Goal: Task Accomplishment & Management: Complete application form

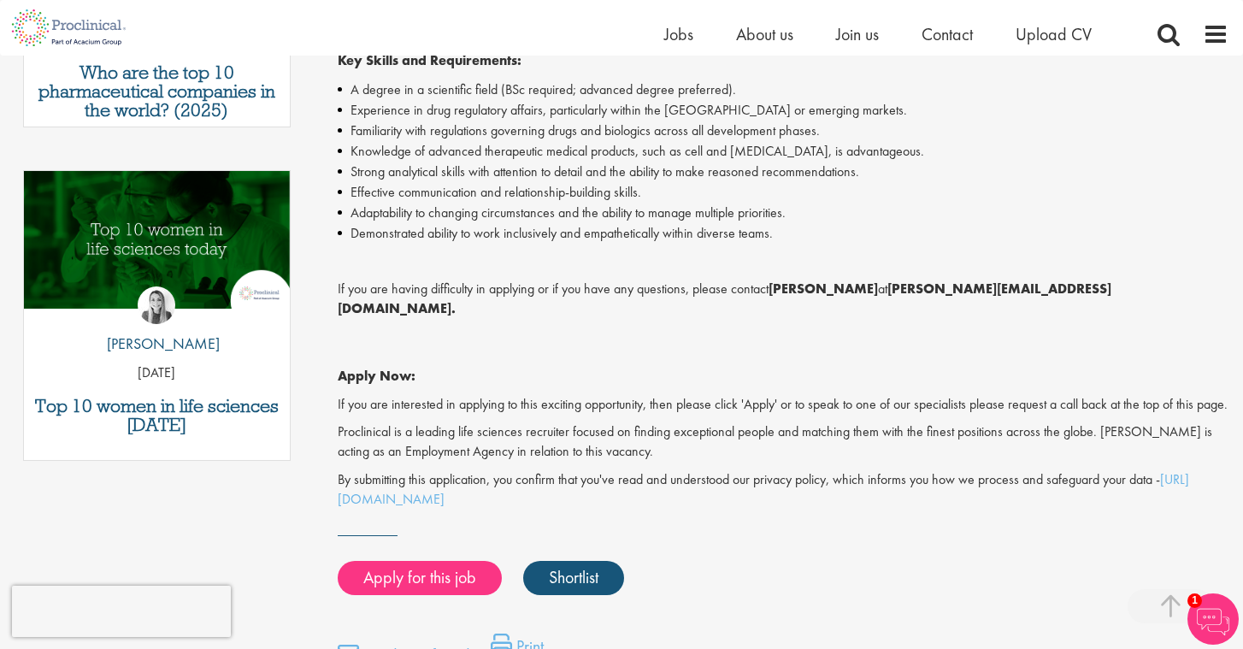
scroll to position [798, 0]
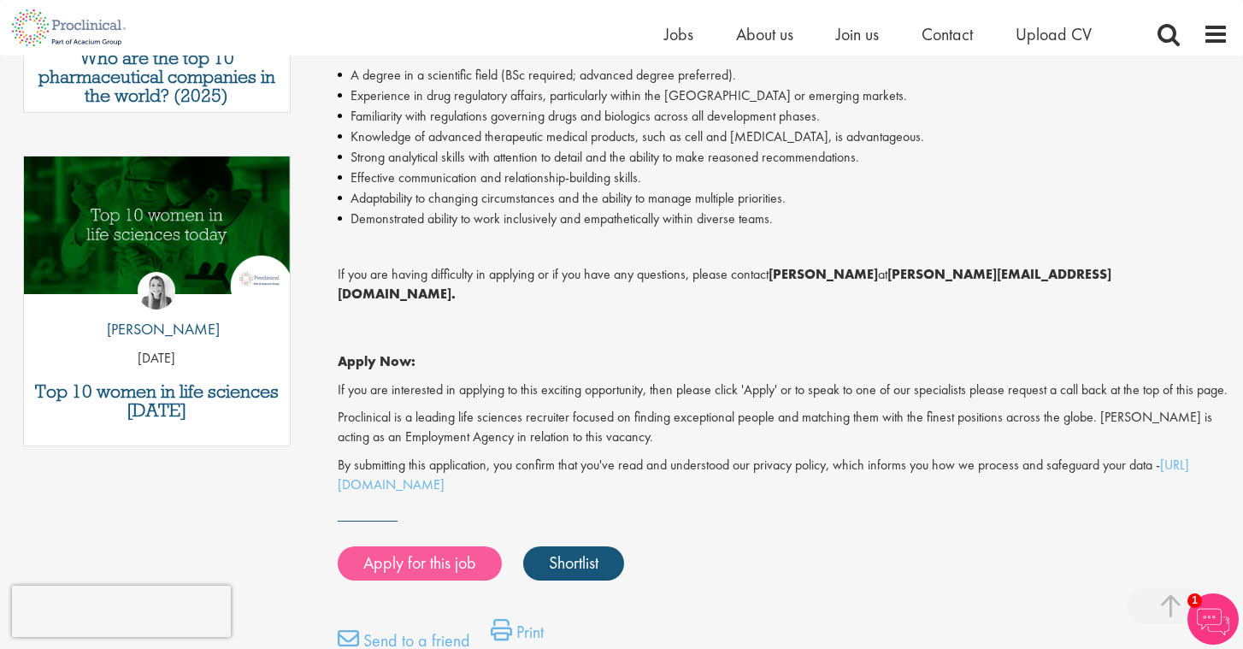
click at [432, 546] on link "Apply for this job" at bounding box center [420, 563] width 164 height 34
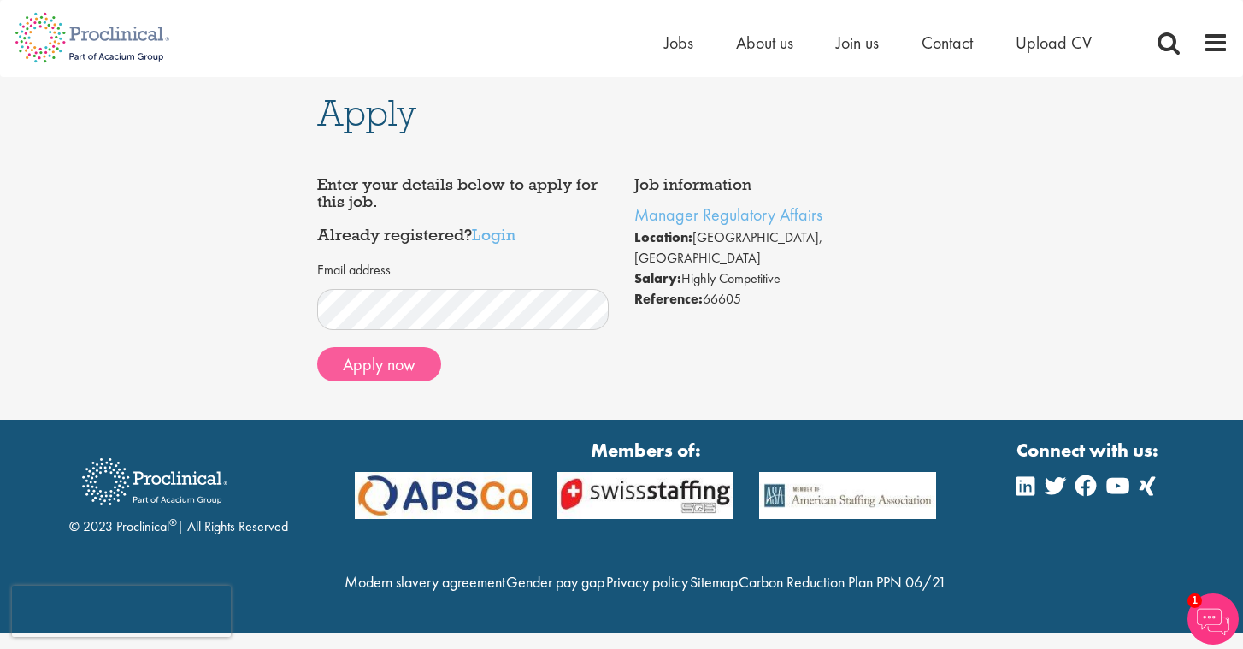
click at [364, 364] on button "Apply now" at bounding box center [379, 364] width 124 height 34
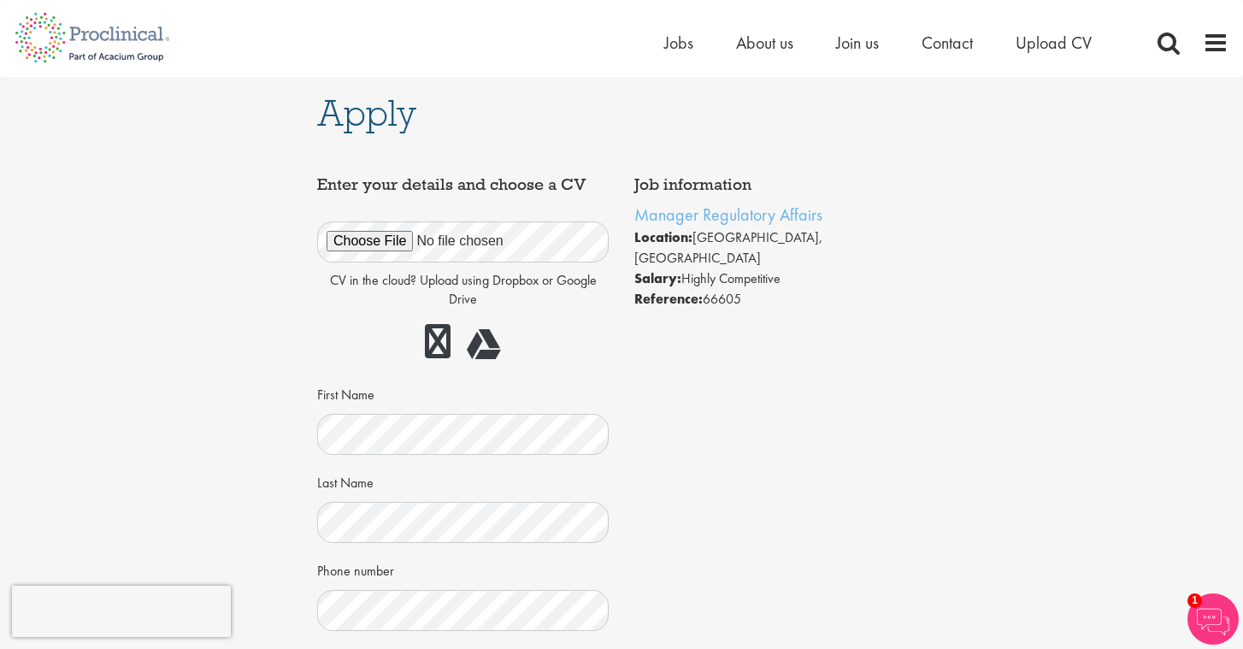
click at [238, 420] on div "Apply Job information Manager Regulatory Affairs Location: [GEOGRAPHIC_DATA], […" at bounding box center [621, 487] width 1268 height 820
click at [367, 584] on div "Phone number" at bounding box center [462, 592] width 291 height 75
click at [646, 444] on div "Job information Manager Regulatory Affairs Location: [GEOGRAPHIC_DATA], [GEOGRA…" at bounding box center [621, 519] width 634 height 704
click at [281, 445] on div "Apply Job information Manager Regulatory Affairs Location: [GEOGRAPHIC_DATA], […" at bounding box center [621, 487] width 1268 height 820
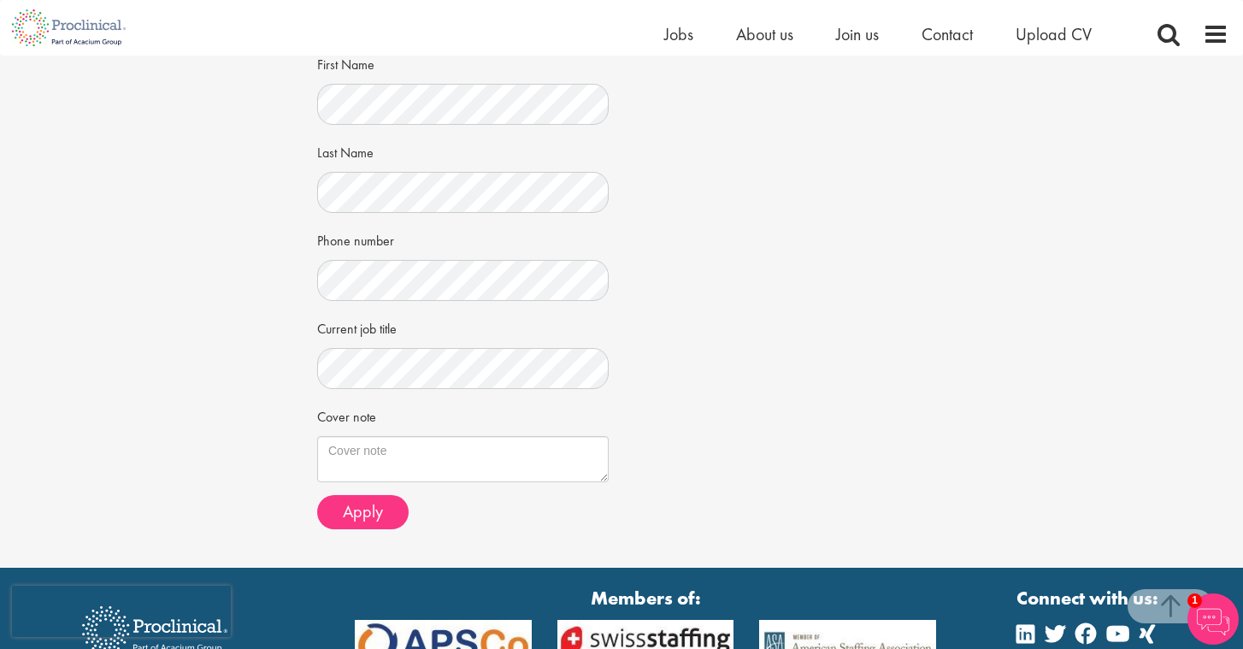
scroll to position [318, 0]
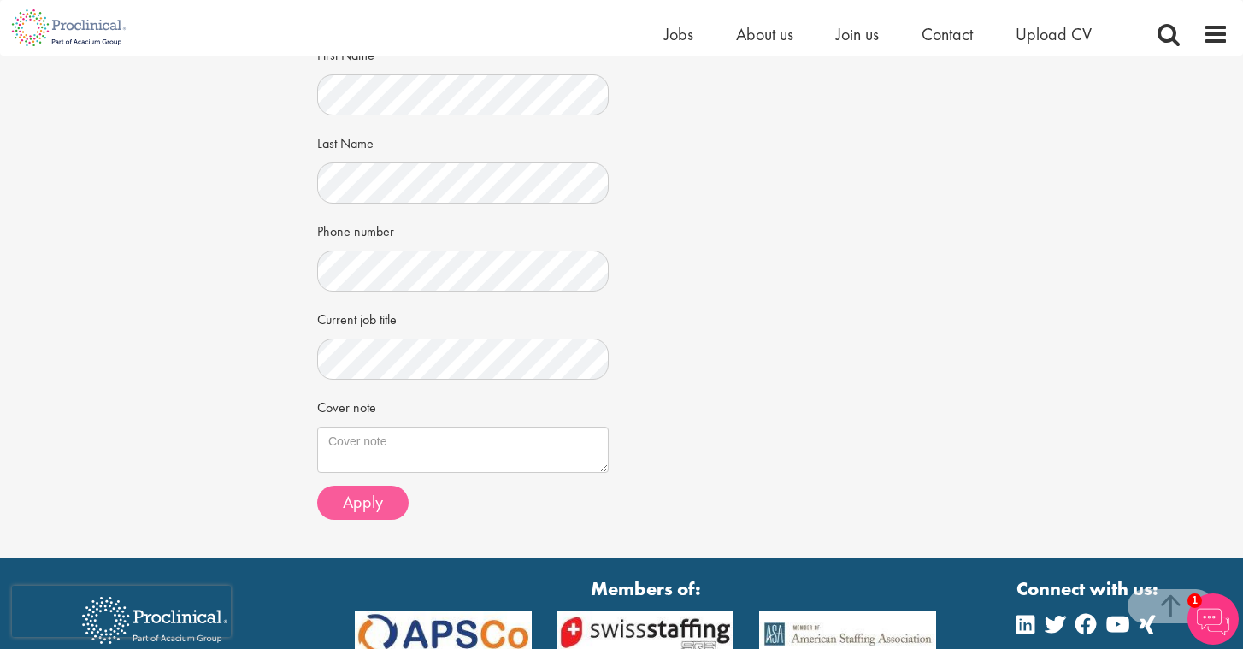
click at [347, 495] on span "Apply" at bounding box center [363, 502] width 40 height 22
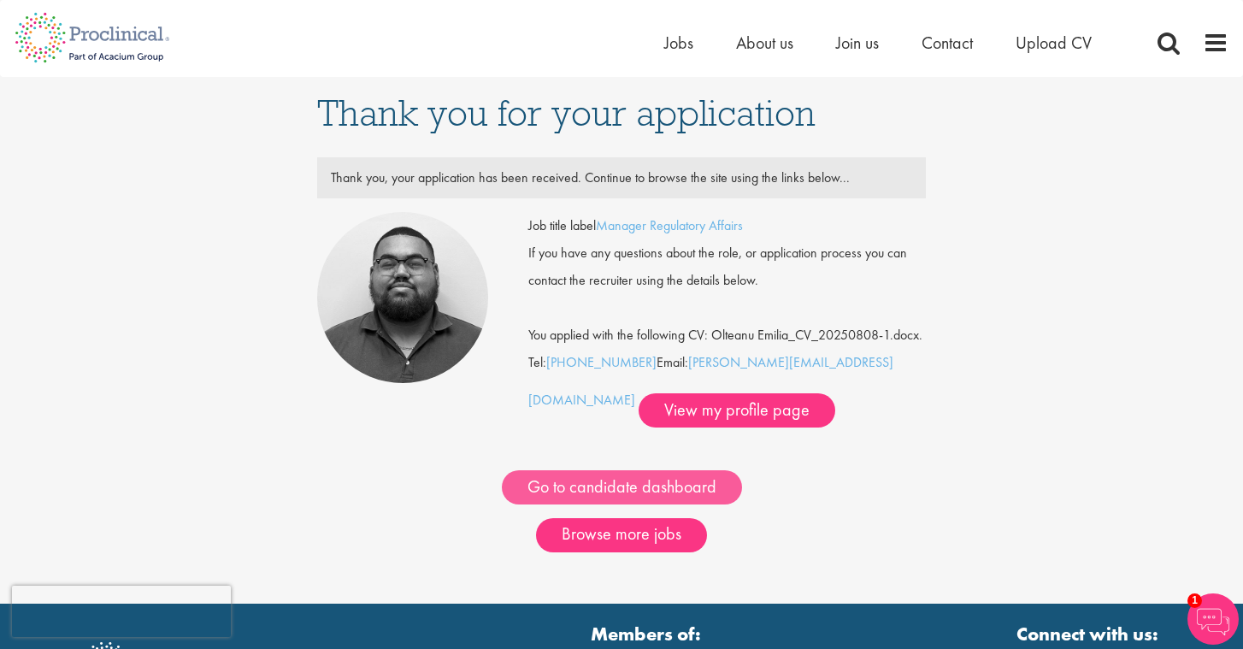
click at [633, 502] on link "Go to candidate dashboard" at bounding box center [622, 487] width 240 height 34
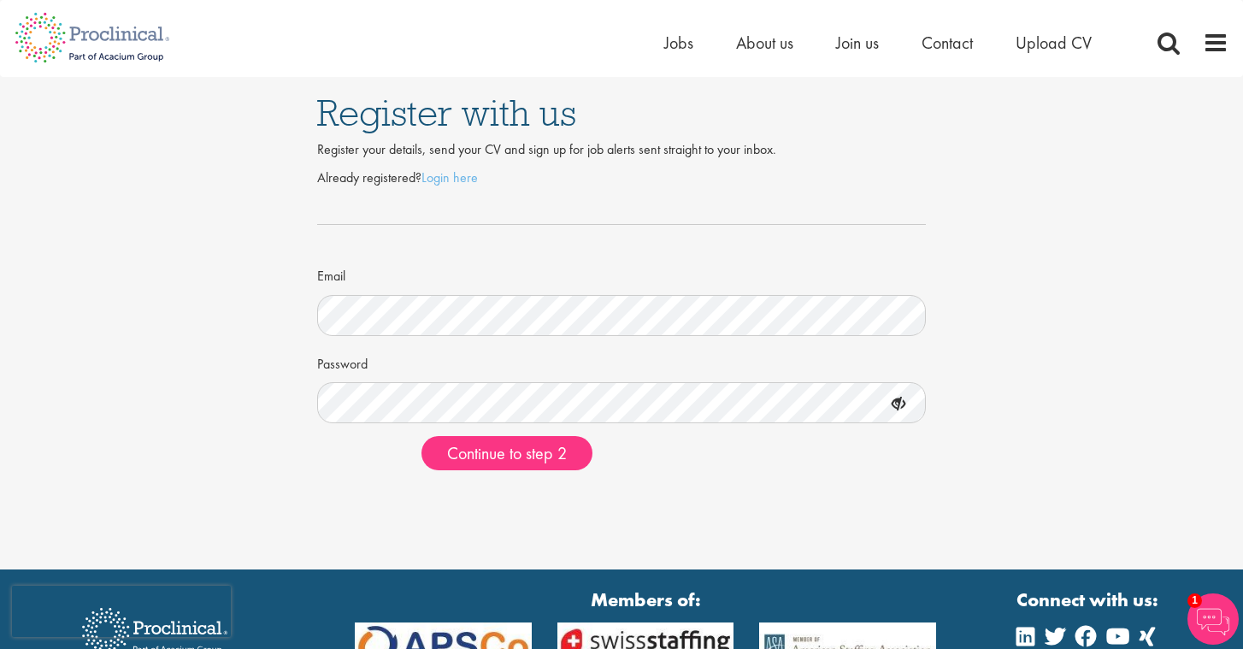
click at [899, 406] on icon at bounding box center [898, 404] width 29 height 29
click at [538, 455] on span "Continue to step 2" at bounding box center [507, 453] width 120 height 22
